Goal: Information Seeking & Learning: Learn about a topic

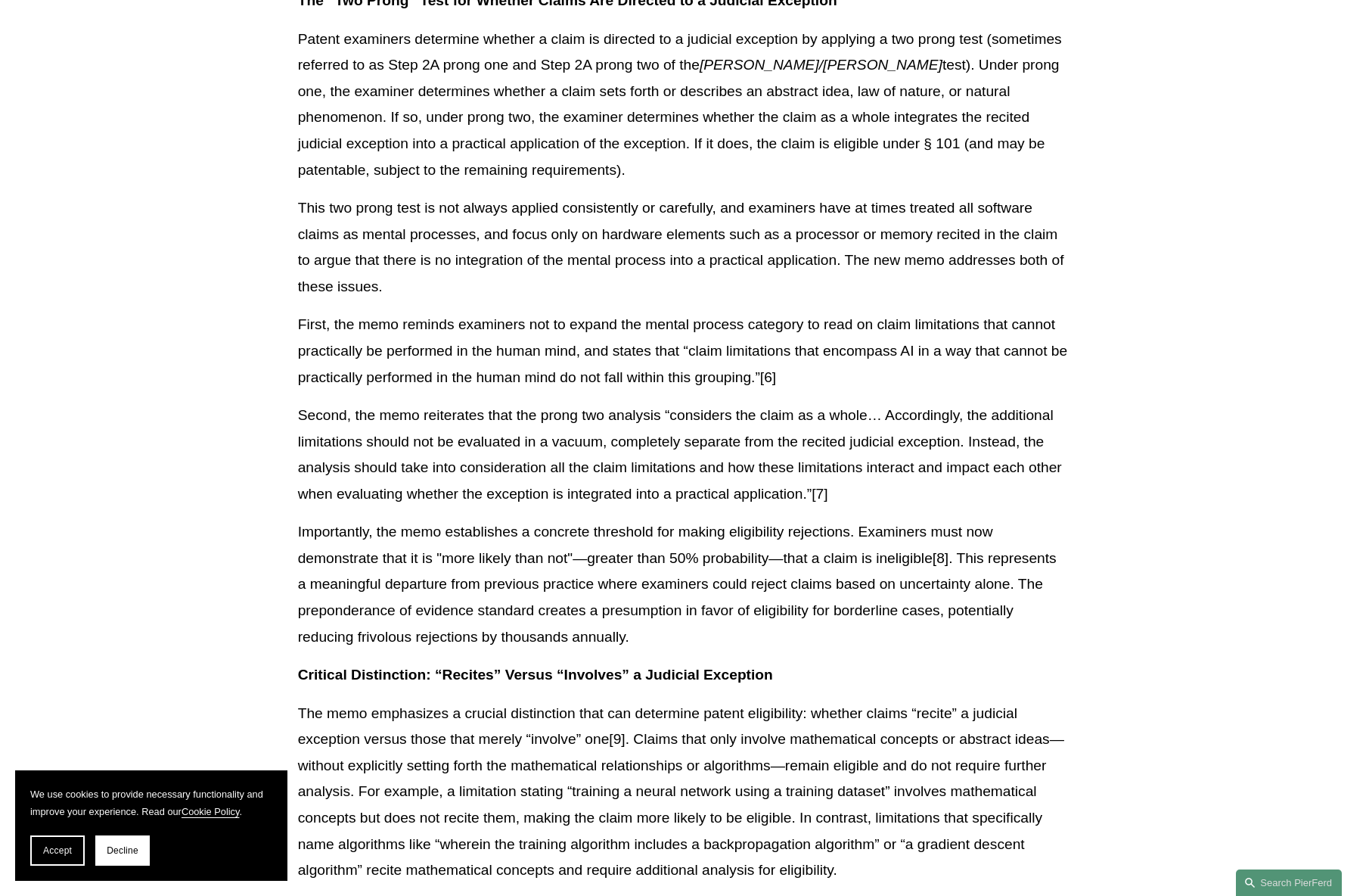
scroll to position [983, 0]
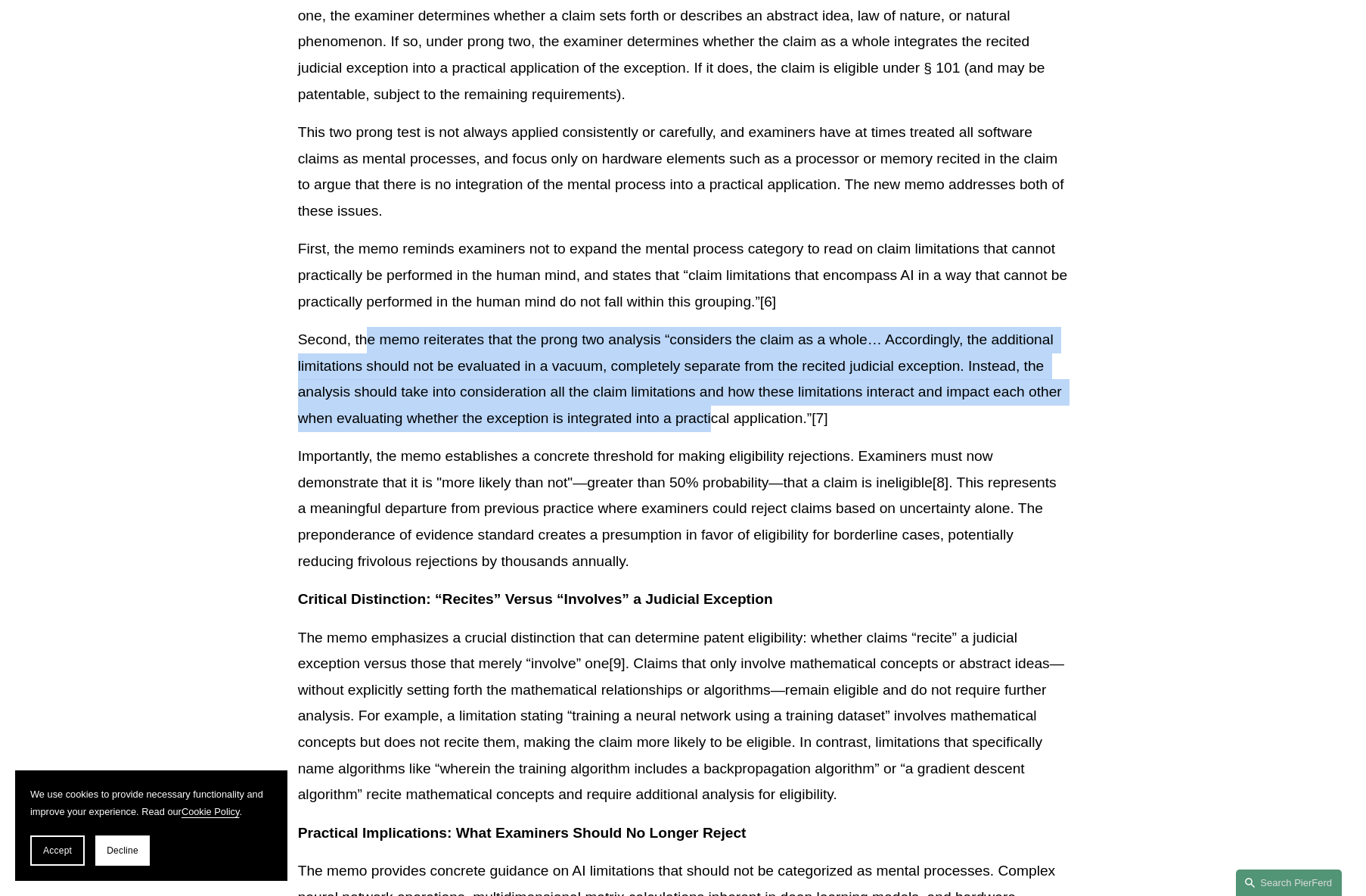
drag, startPoint x: 367, startPoint y: 336, endPoint x: 714, endPoint y: 411, distance: 355.0
click at [714, 411] on p "Second, the memo reiterates that the prong two analysis “considers the claim as…" at bounding box center [684, 379] width 771 height 105
click at [619, 395] on p "Second, the memo reiterates that the prong two analysis “considers the claim as…" at bounding box center [684, 379] width 771 height 105
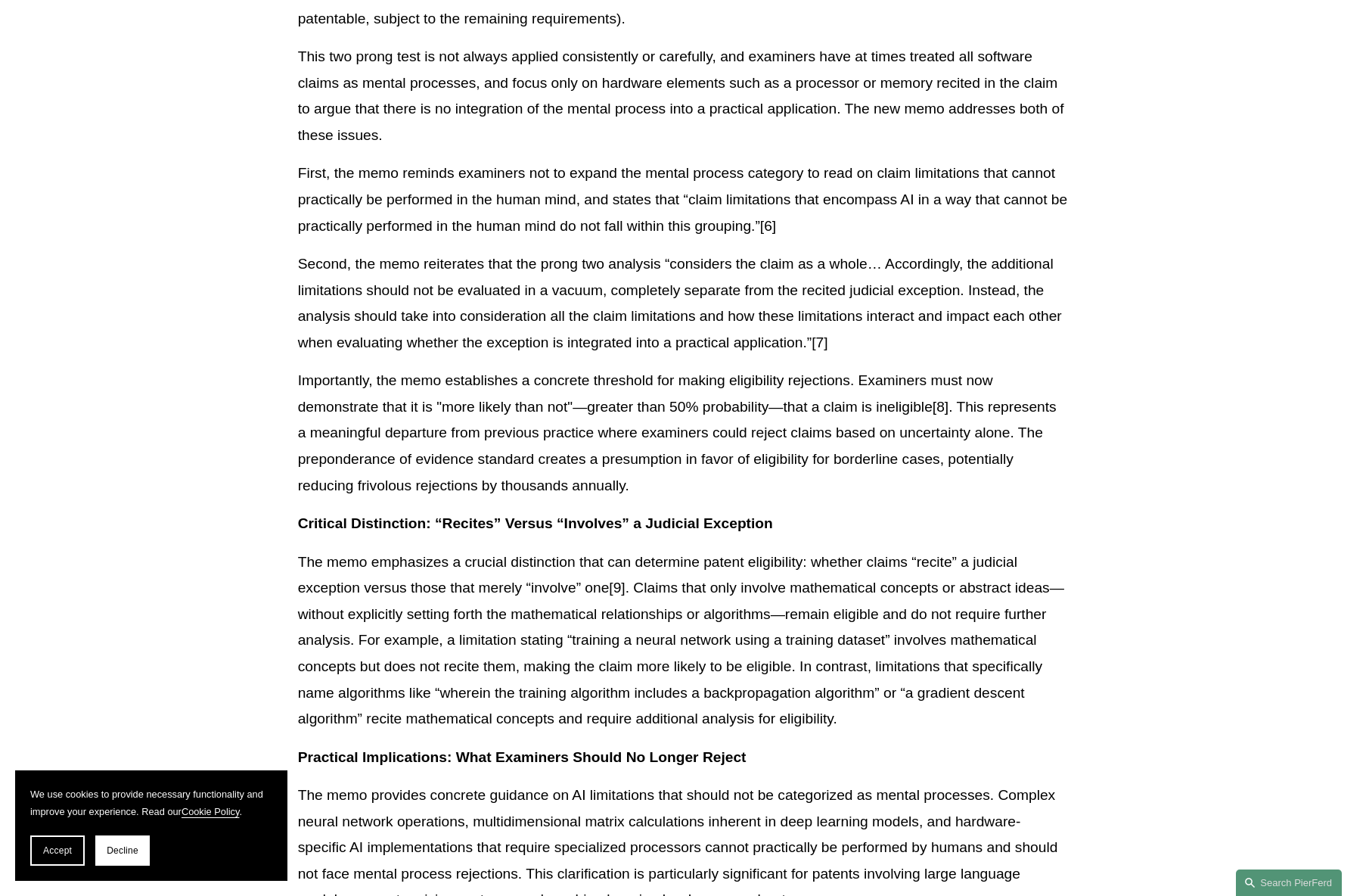
scroll to position [1135, 0]
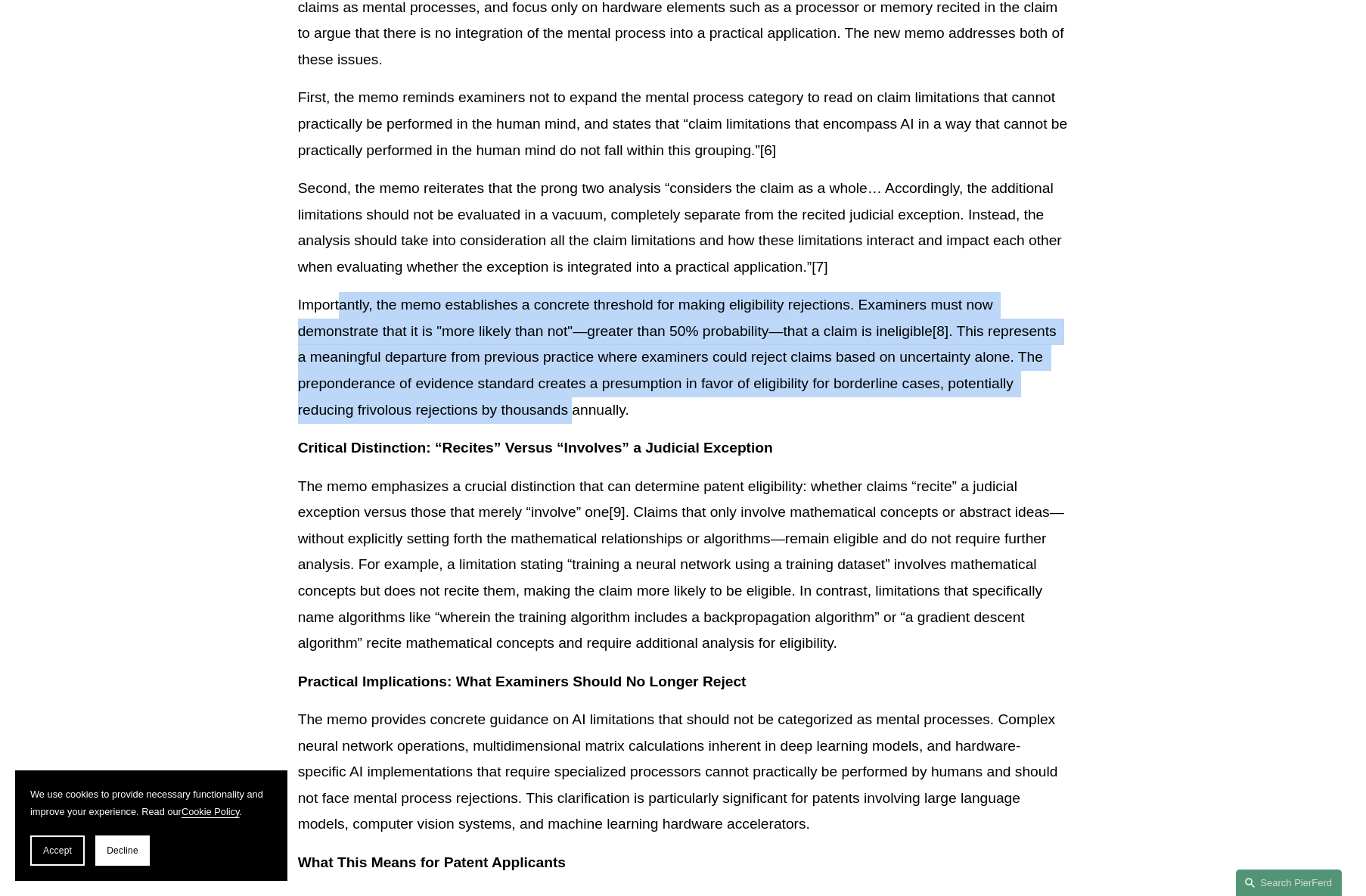
drag, startPoint x: 342, startPoint y: 306, endPoint x: 574, endPoint y: 413, distance: 255.5
click at [575, 413] on p "Importantly, the memo establishes a concrete threshold for making eligibility r…" at bounding box center [684, 357] width 771 height 130
click at [487, 386] on p "Importantly, the memo establishes a concrete threshold for making eligibility r…" at bounding box center [684, 357] width 771 height 130
click at [423, 342] on p "Importantly, the memo establishes a concrete threshold for making eligibility r…" at bounding box center [684, 357] width 771 height 130
click at [502, 301] on p "Importantly, the memo establishes a concrete threshold for making eligibility r…" at bounding box center [684, 357] width 771 height 130
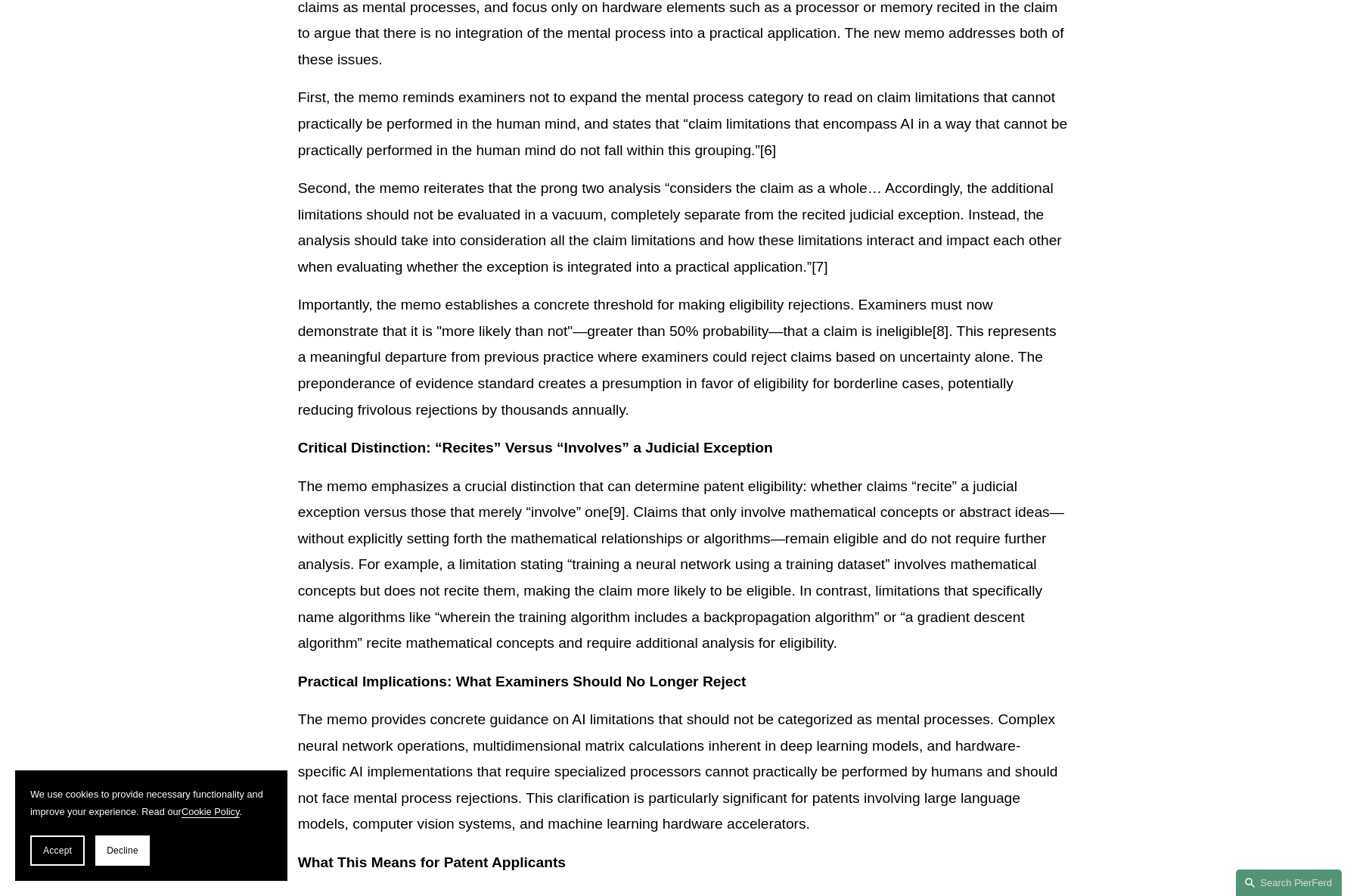
click at [488, 271] on p "Second, the memo reiterates that the prong two analysis “considers the claim as…" at bounding box center [684, 227] width 771 height 105
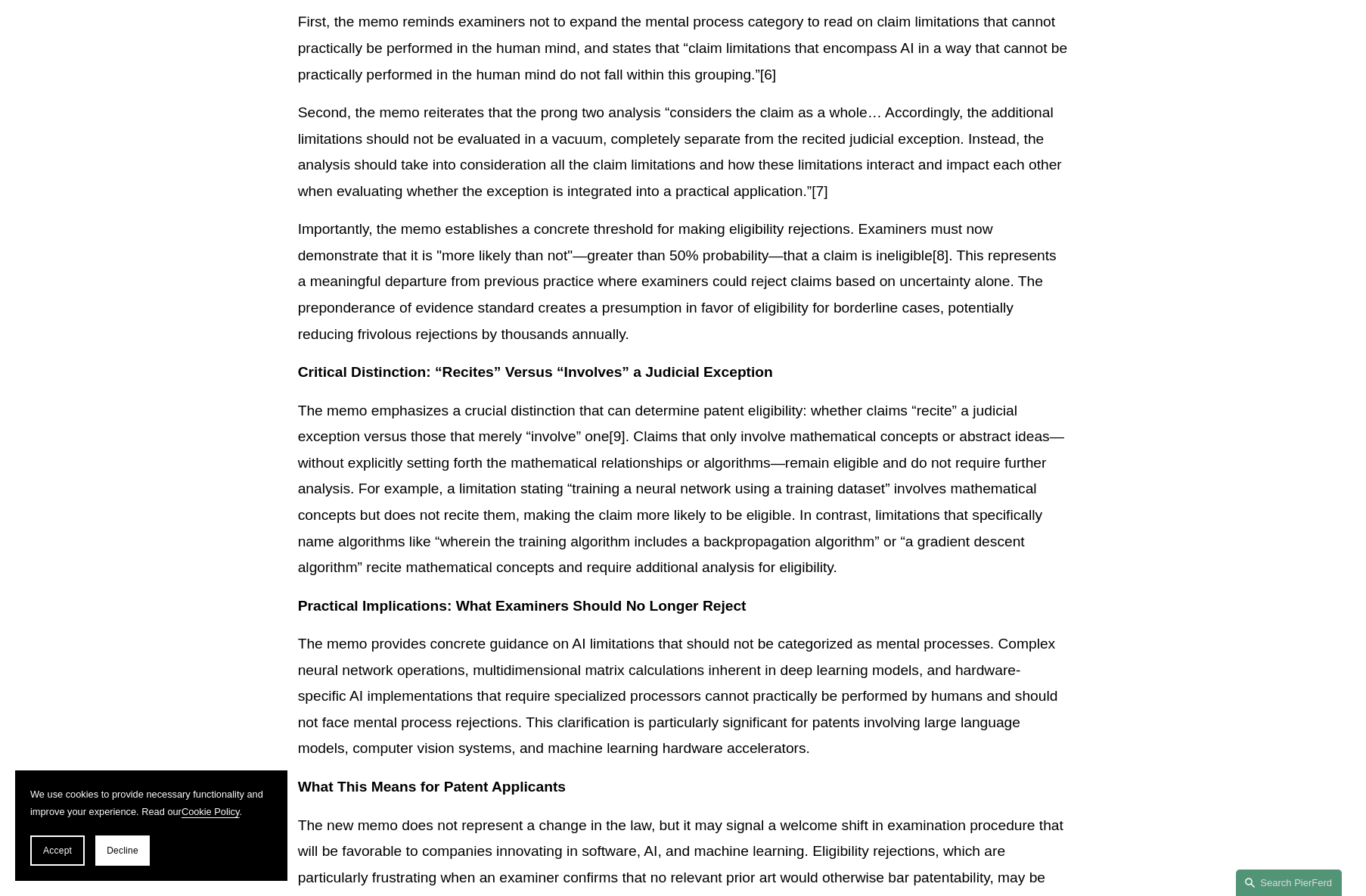
scroll to position [1286, 0]
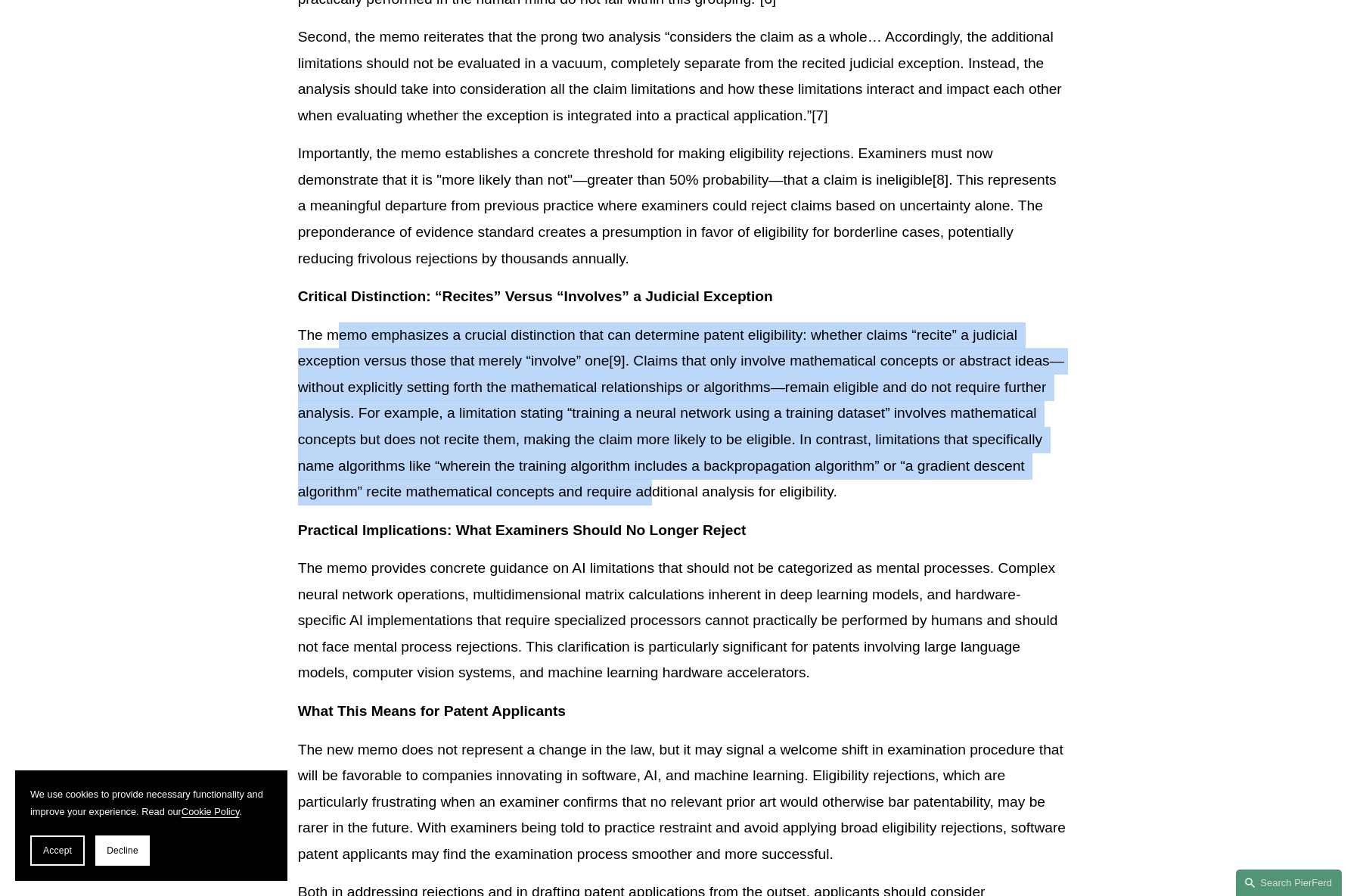
drag, startPoint x: 338, startPoint y: 333, endPoint x: 651, endPoint y: 500, distance: 354.8
click at [651, 500] on p "The memo emphasizes a crucial distinction that can determine patent eligibility…" at bounding box center [684, 413] width 771 height 183
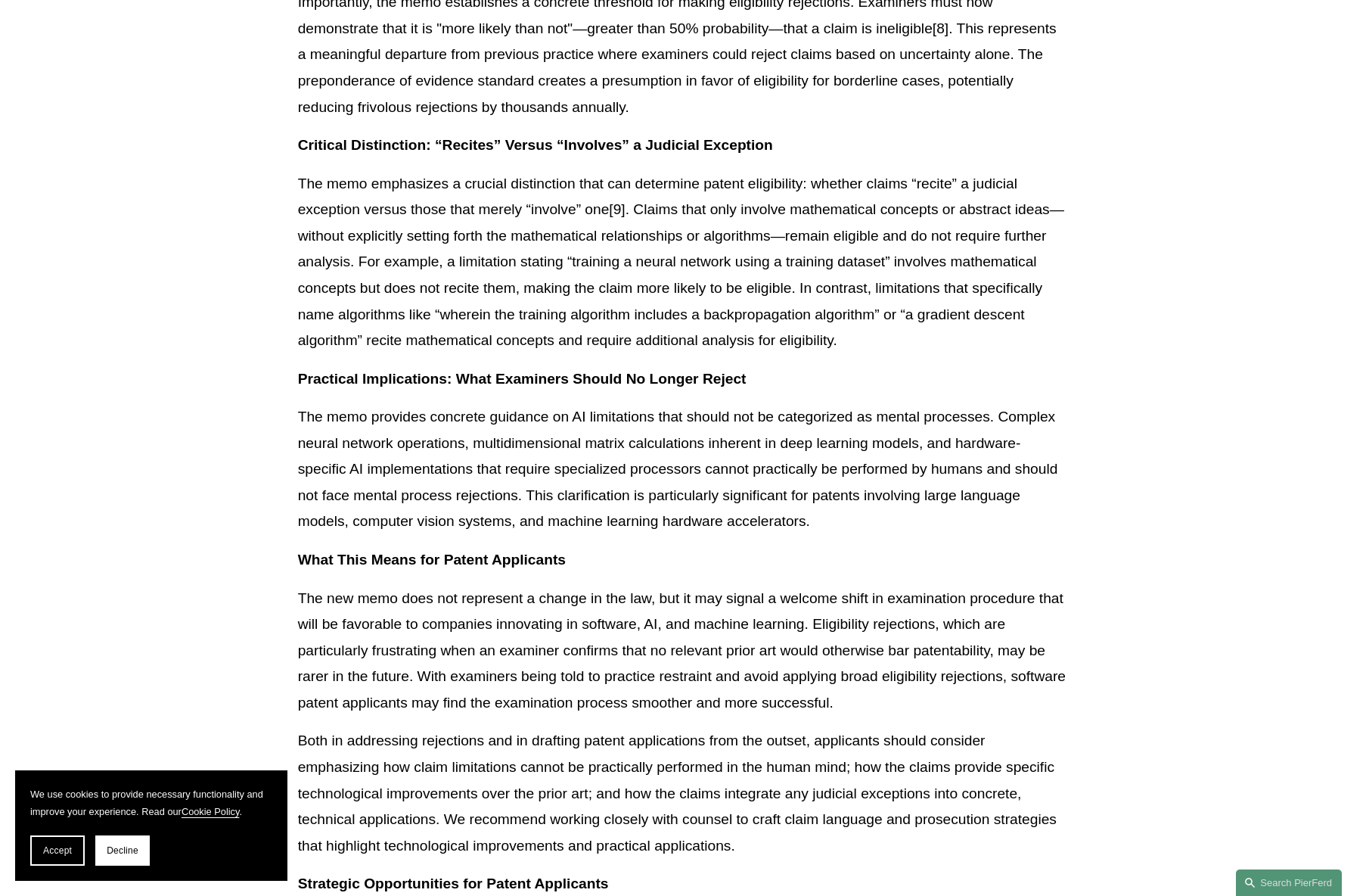
scroll to position [1513, 0]
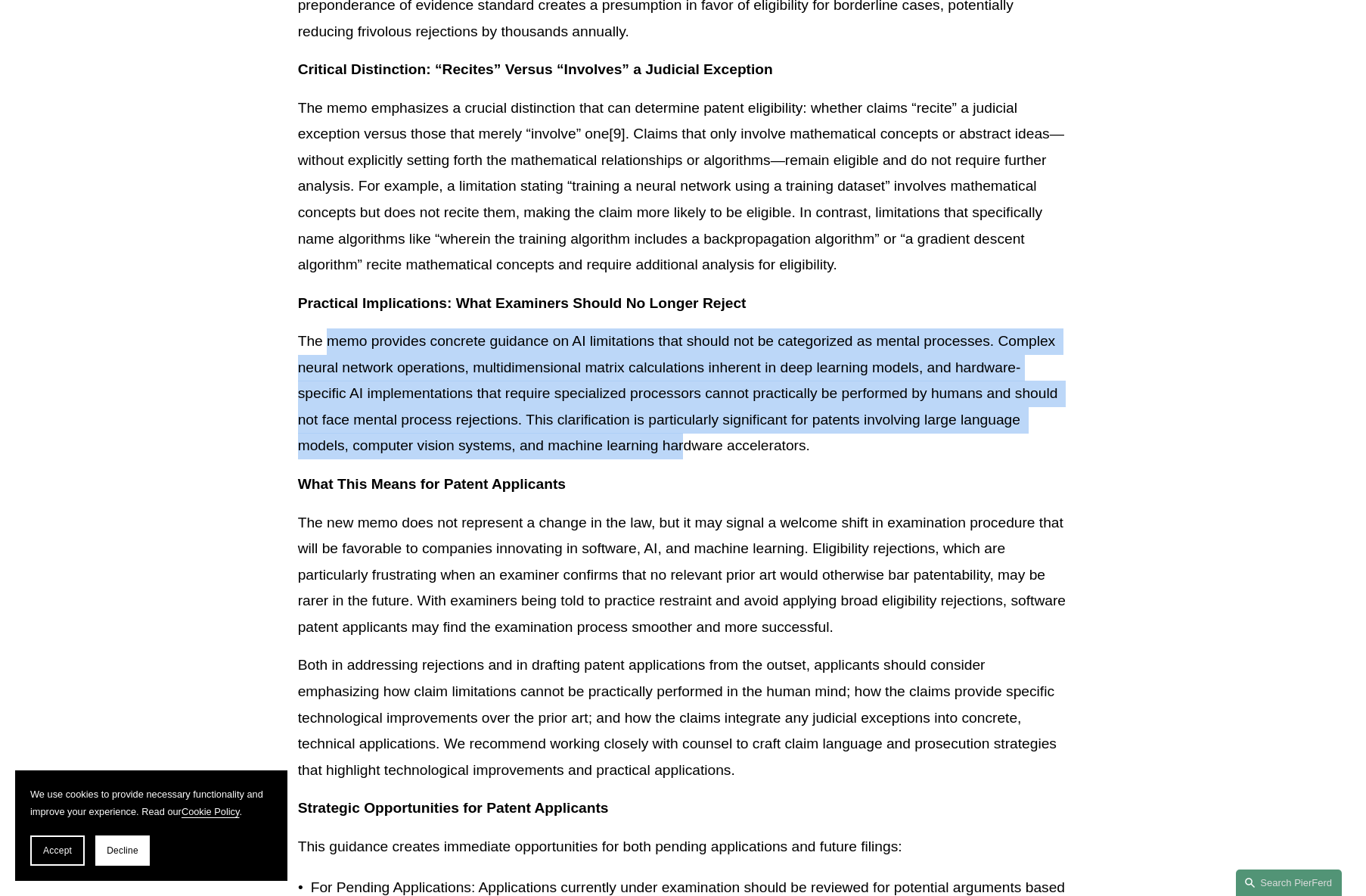
drag, startPoint x: 330, startPoint y: 340, endPoint x: 686, endPoint y: 445, distance: 371.2
click at [684, 446] on p "The memo provides concrete guidance on AI limitations that should not be catego…" at bounding box center [684, 393] width 771 height 130
click at [686, 441] on p "The memo provides concrete guidance on AI limitations that should not be catego…" at bounding box center [684, 393] width 771 height 130
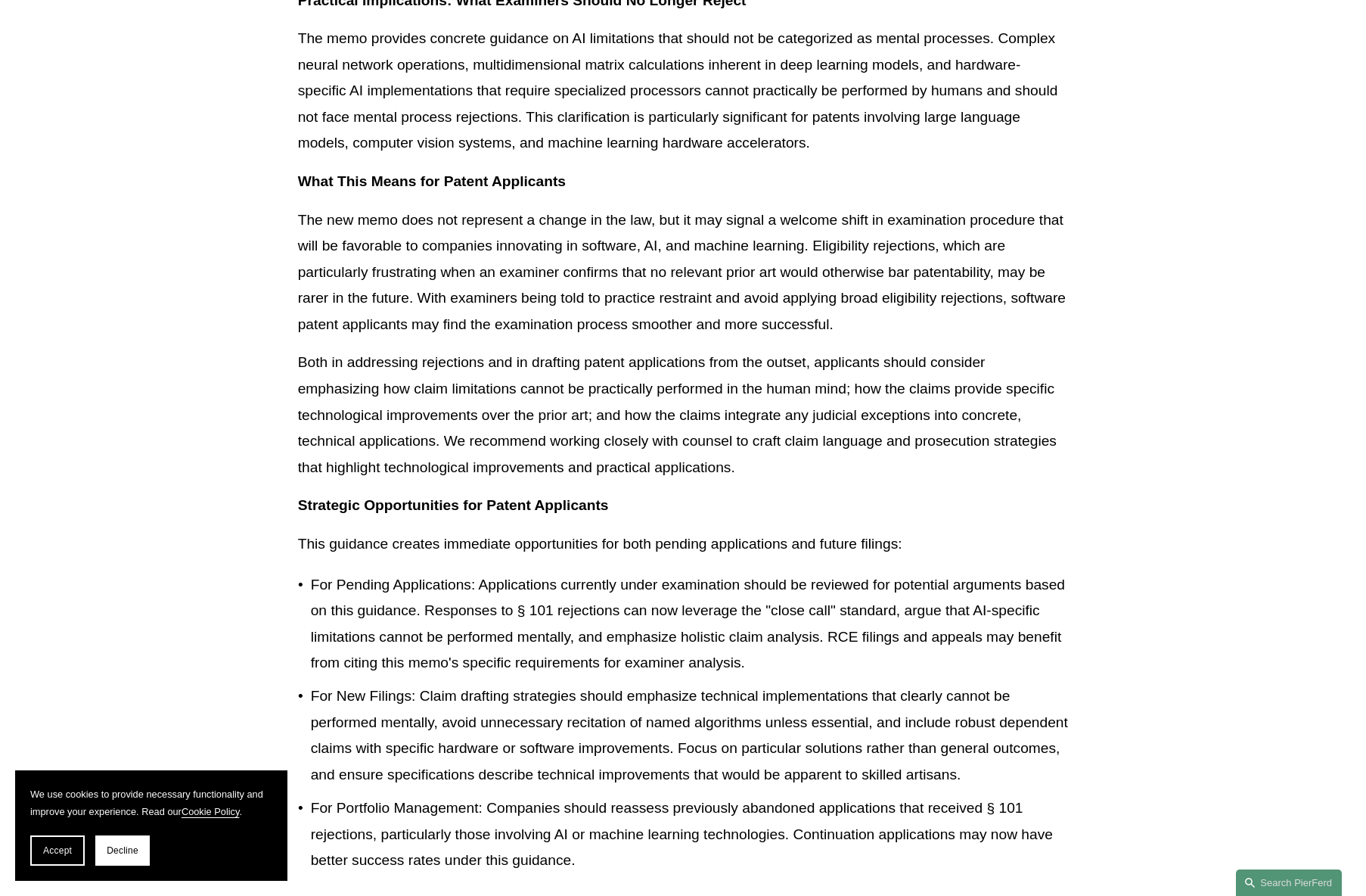
scroll to position [1892, 0]
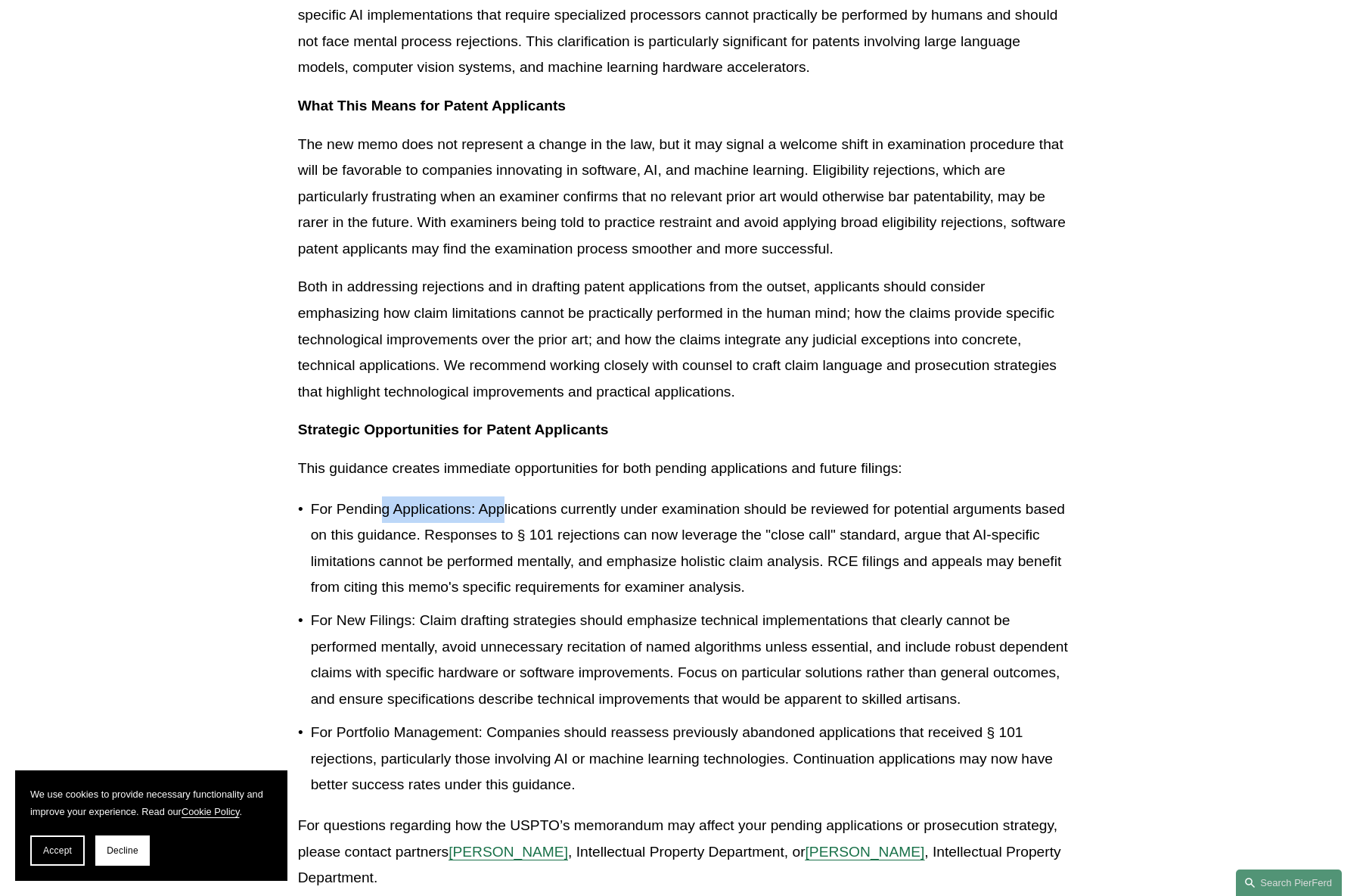
drag, startPoint x: 383, startPoint y: 507, endPoint x: 506, endPoint y: 521, distance: 123.8
click at [506, 521] on p "For Pending Applications: Applications currently under examination should be re…" at bounding box center [690, 548] width 758 height 105
click at [544, 550] on p "For Pending Applications: Applications currently under examination should be re…" at bounding box center [690, 548] width 758 height 105
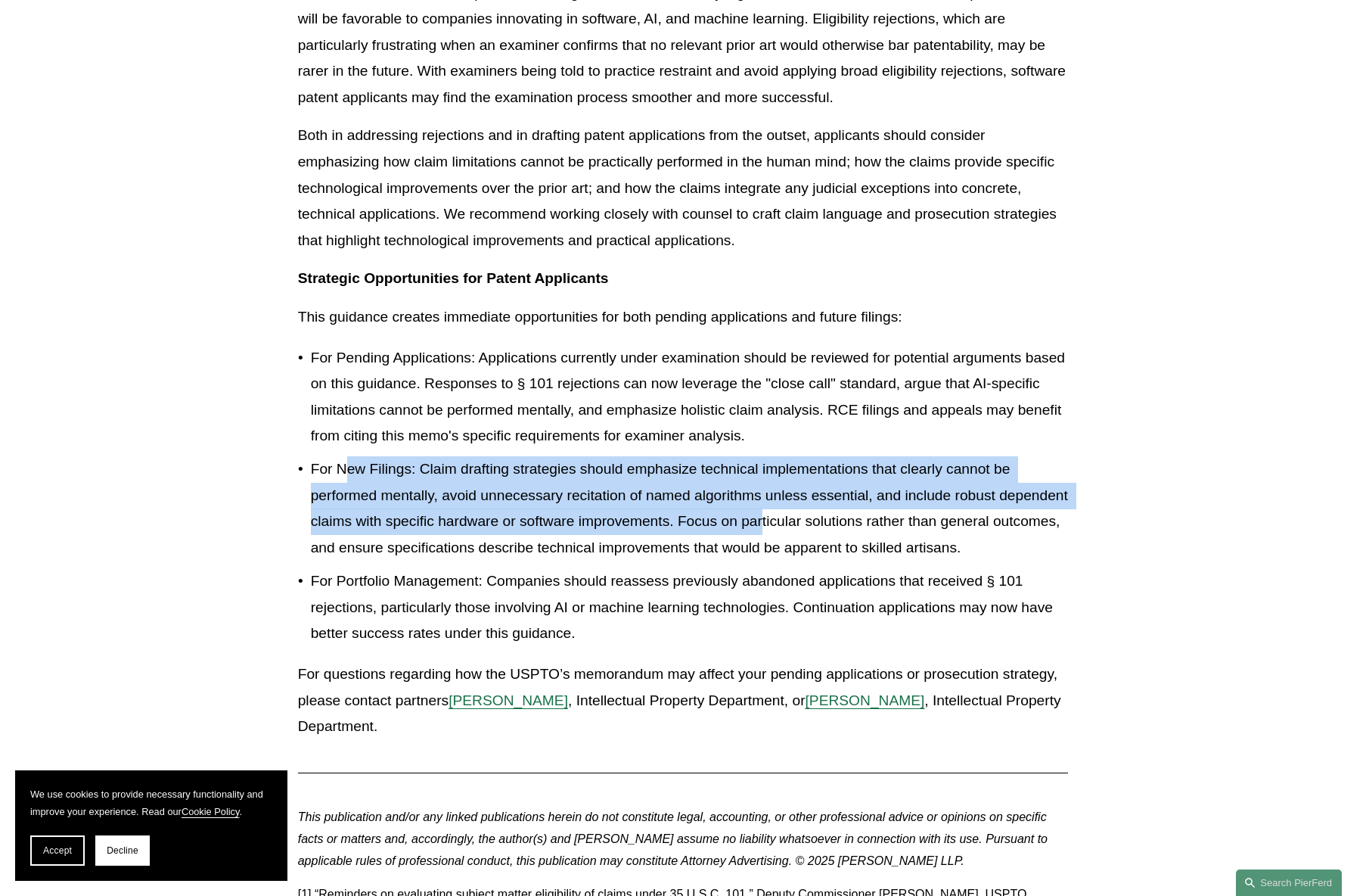
drag, startPoint x: 346, startPoint y: 467, endPoint x: 837, endPoint y: 530, distance: 495.0
click at [837, 530] on p "For New Filings: Claim drafting strategies should emphasize technical implement…" at bounding box center [690, 508] width 758 height 105
click at [843, 560] on p "For New Filings: Claim drafting strategies should emphasize technical implement…" at bounding box center [690, 508] width 758 height 105
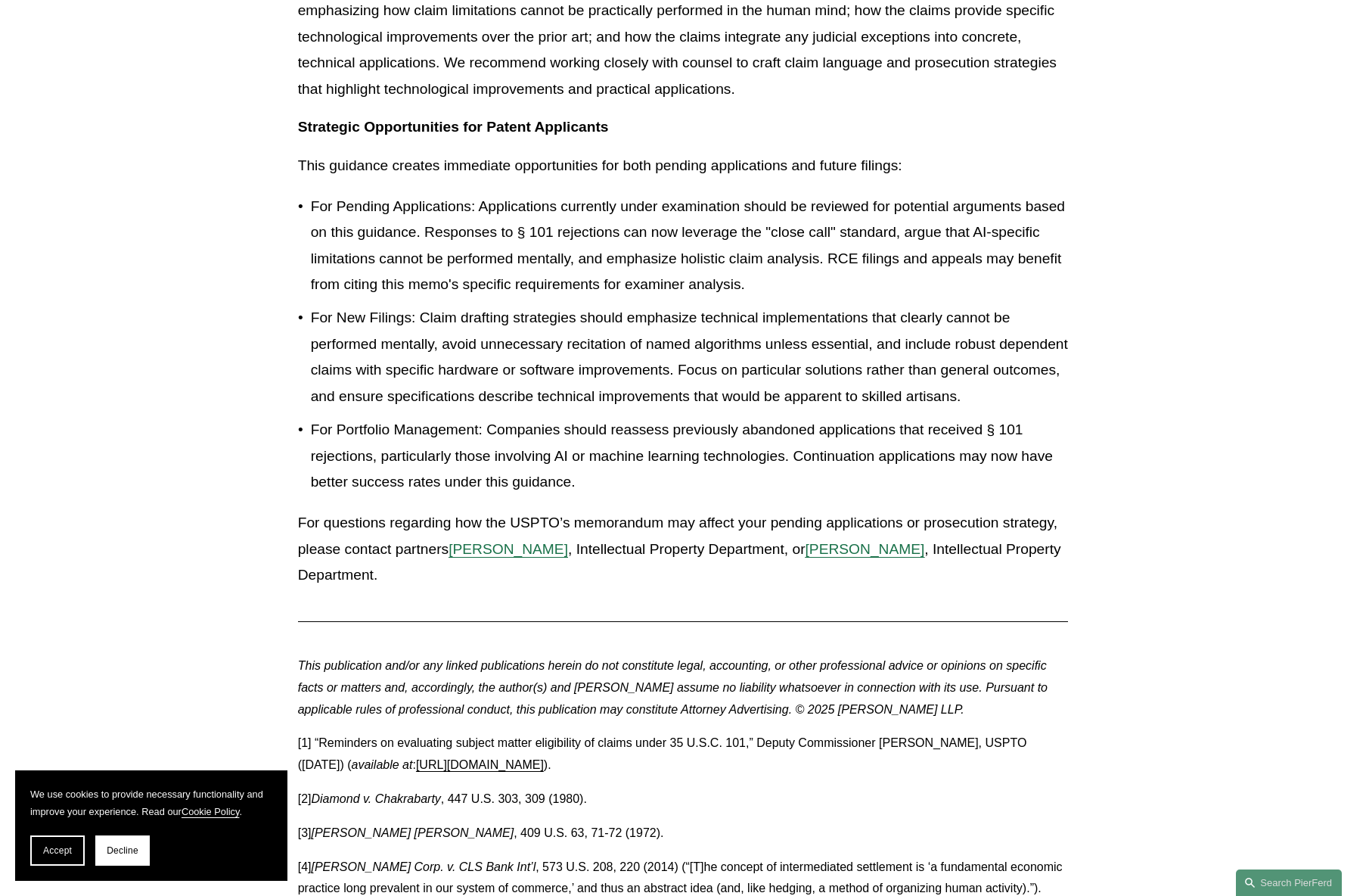
scroll to position [1892, 0]
